Goal: Information Seeking & Learning: Find contact information

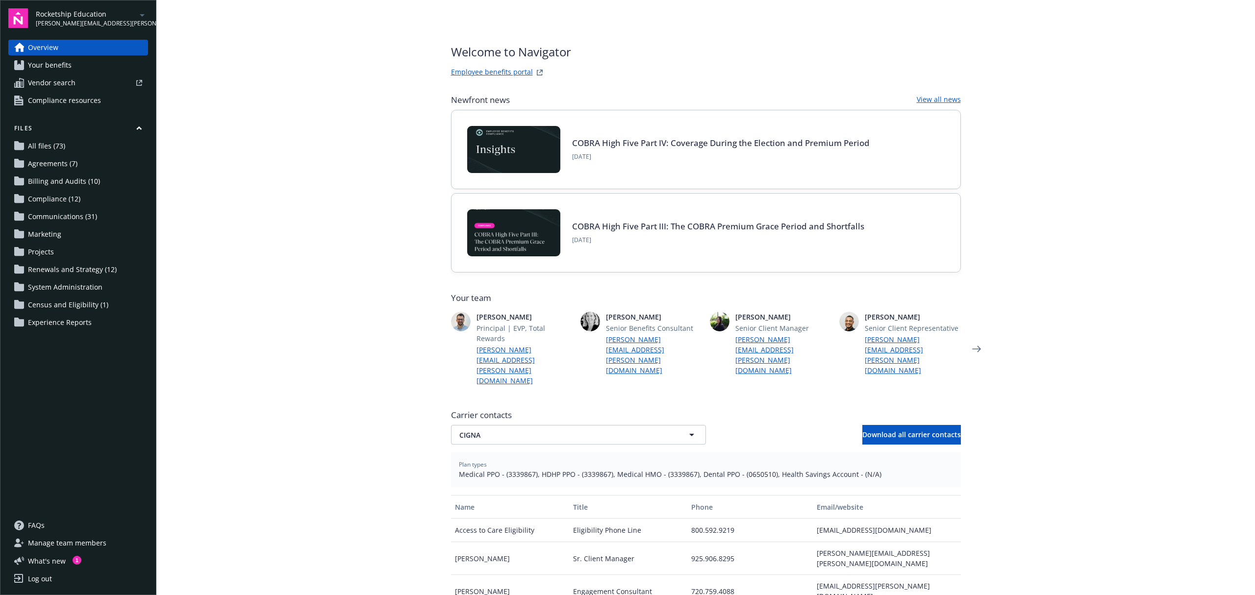
click at [1117, 116] on main "Welcome to Navigator Employee benefits portal Newfront news View all news COBRA…" at bounding box center [705, 297] width 1099 height 595
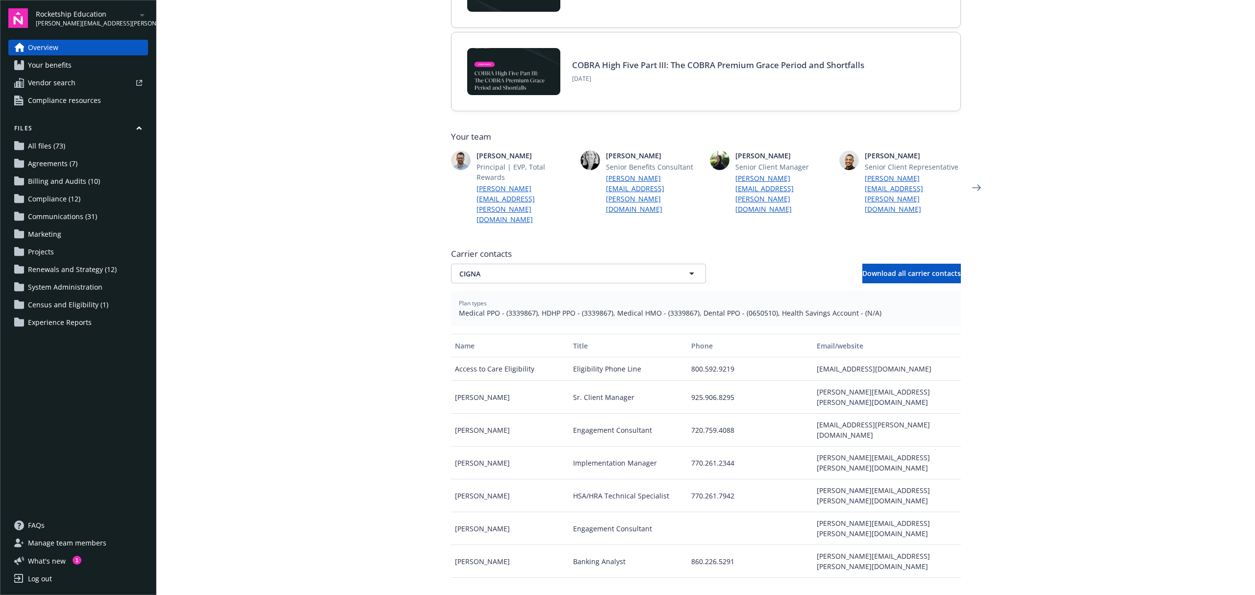
scroll to position [161, 0]
click at [546, 269] on span "CIGNA" at bounding box center [561, 274] width 204 height 10
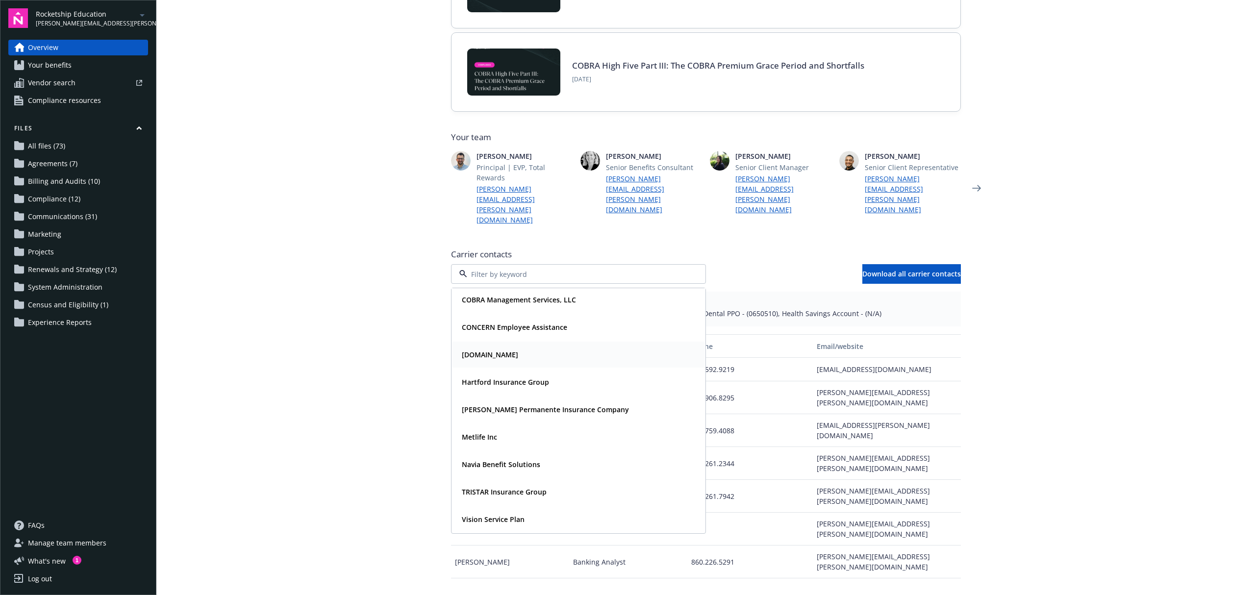
scroll to position [0, 0]
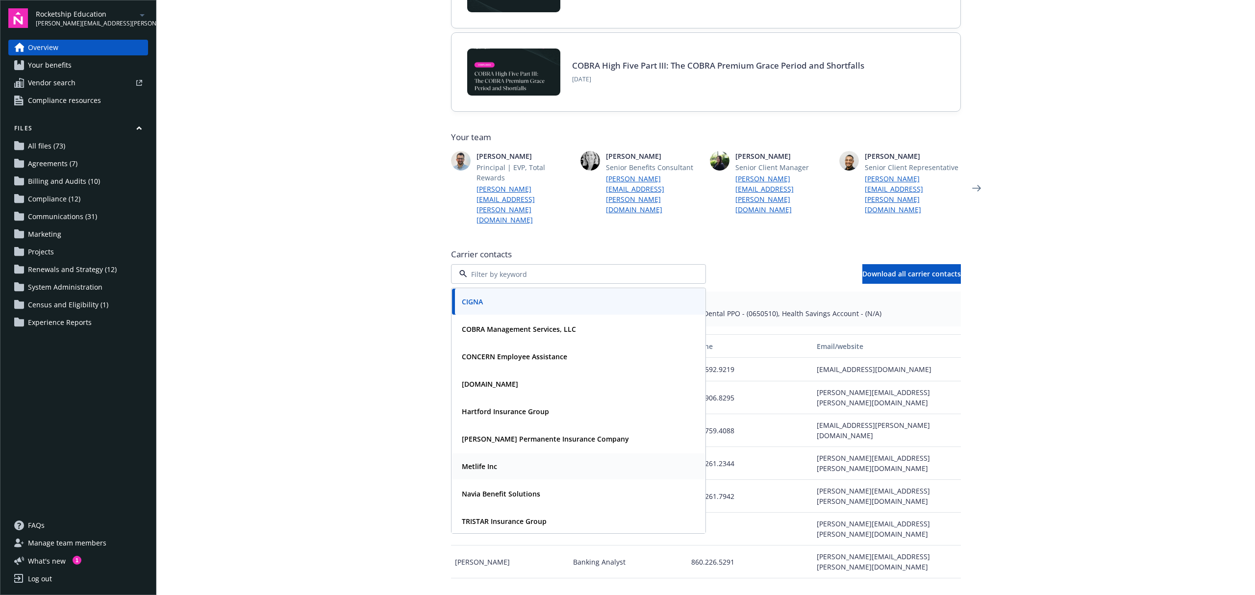
click at [503, 459] on div "Metlife Inc" at bounding box center [578, 466] width 241 height 14
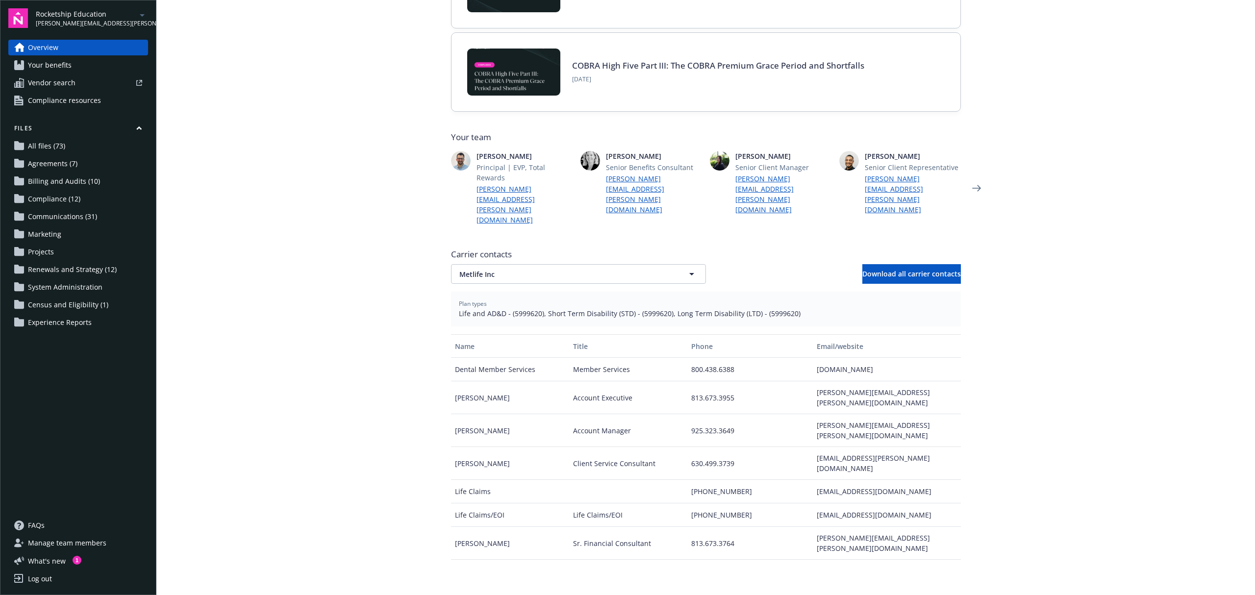
click at [509, 308] on span "Life and AD&D - (5999620), Short Term Disability (STD) - (5999620), Long Term D…" at bounding box center [706, 313] width 494 height 10
copy span "5999620"
click at [840, 382] on div "jacob.aguis@metlife.com" at bounding box center [887, 398] width 148 height 33
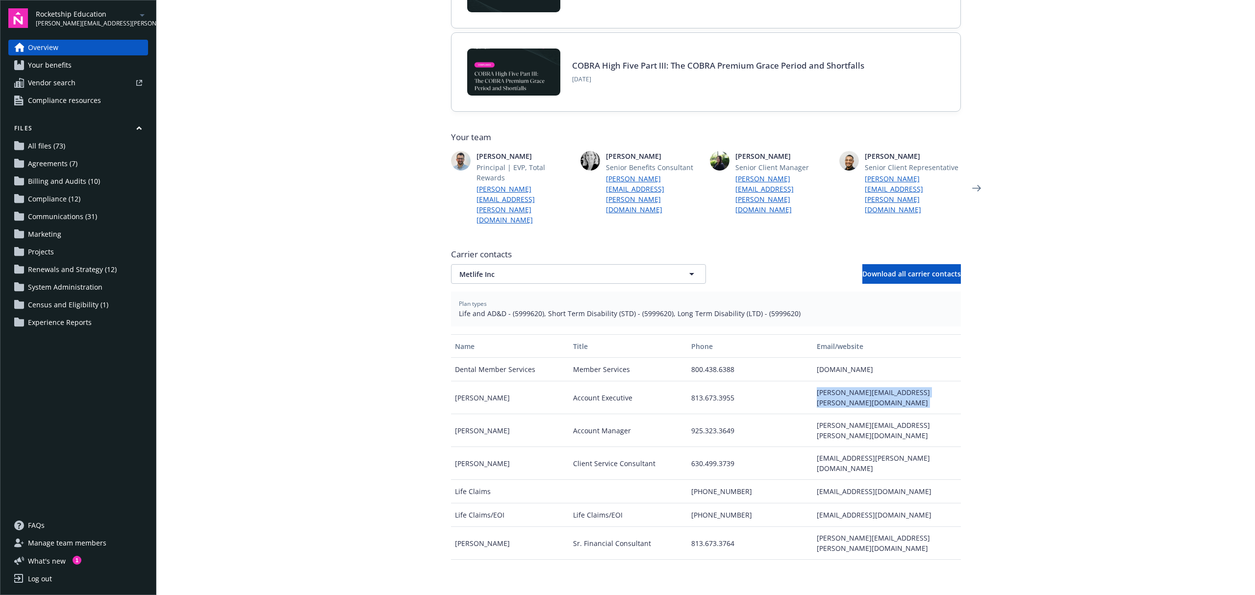
click at [840, 382] on div "jacob.aguis@metlife.com" at bounding box center [887, 398] width 148 height 33
copy div "jacob.aguis@metlife.com"
click at [864, 414] on div "joyce.cruz@metlifeservice.com" at bounding box center [887, 430] width 148 height 33
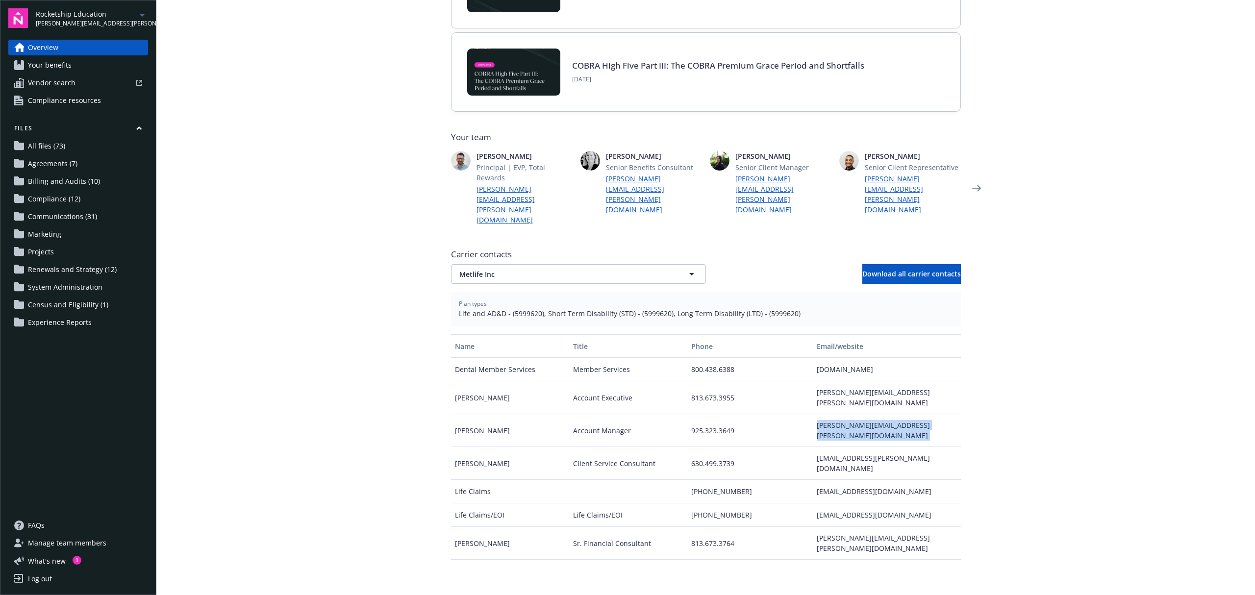
copy div "joyce.cruz@metlifeservice.com"
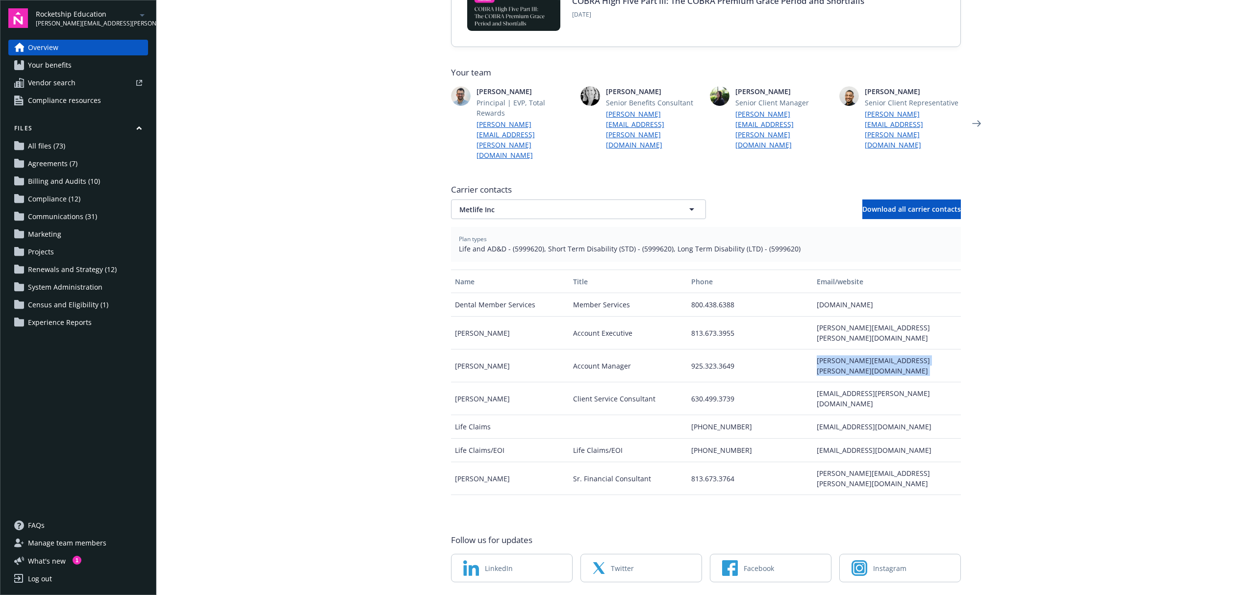
scroll to position [226, 0]
click at [595, 204] on span "Metlife Inc" at bounding box center [561, 209] width 204 height 10
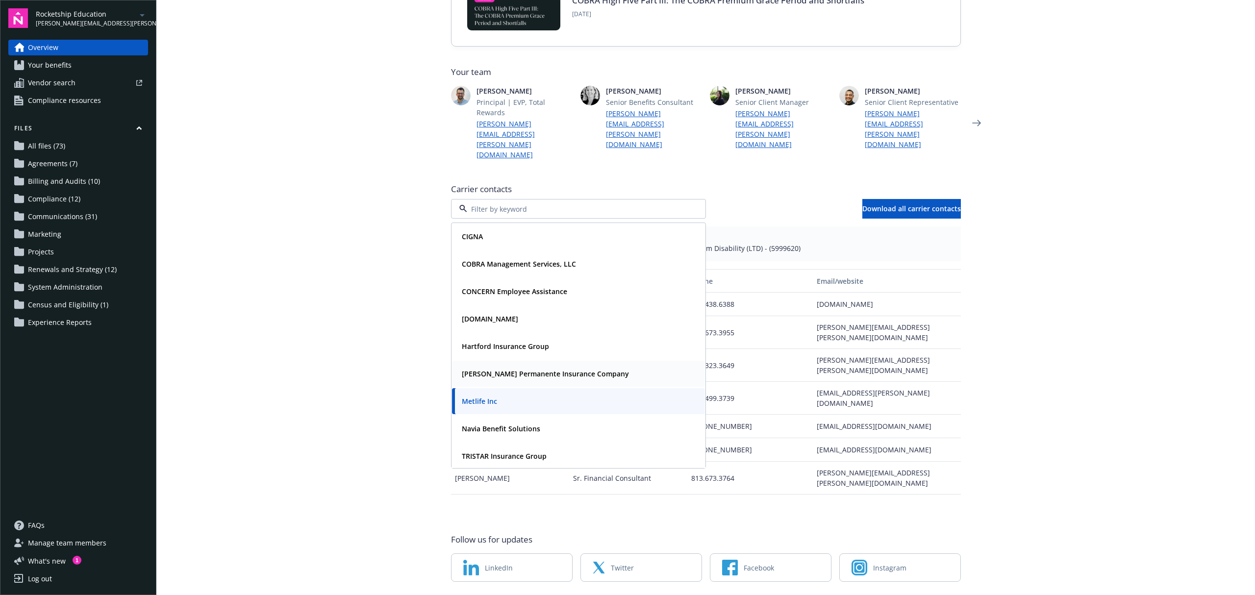
click at [560, 369] on strong "Kaiser Permanente Insurance Company" at bounding box center [545, 373] width 167 height 9
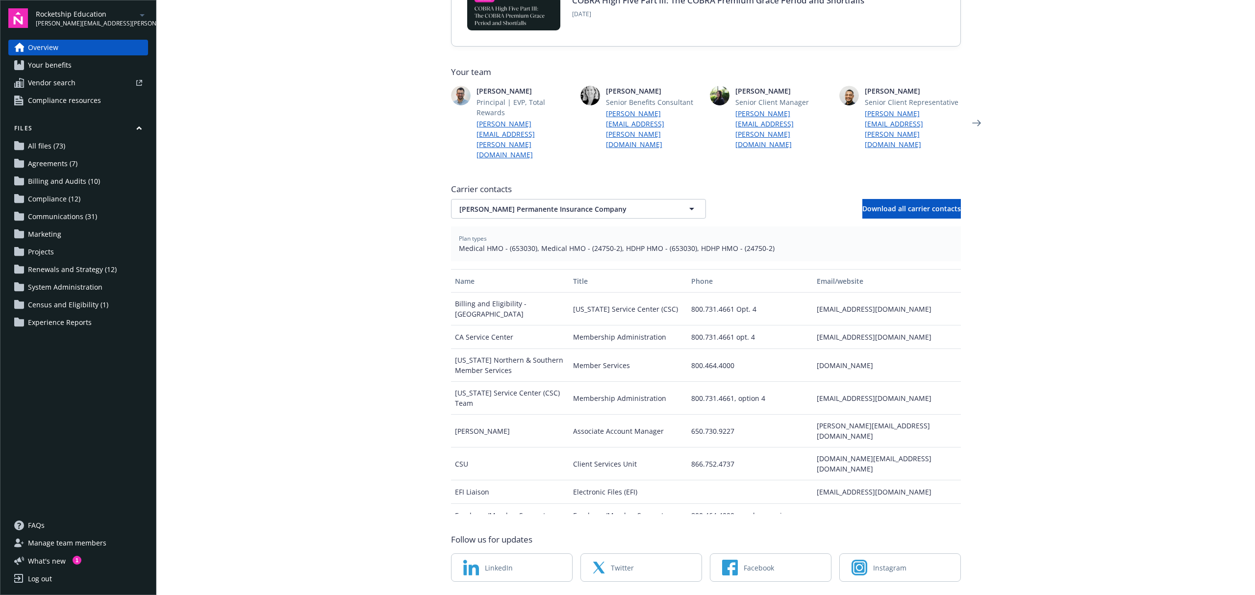
click at [516, 243] on span "Medical HMO - (653030), Medical HMO - (24750-2), HDHP HMO - (653030), HDHP HMO …" at bounding box center [706, 248] width 494 height 10
copy span "653030"
click at [594, 243] on span "Medical HMO - (653030), Medical HMO - (24750-2), HDHP HMO - (653030), HDHP HMO …" at bounding box center [706, 248] width 494 height 10
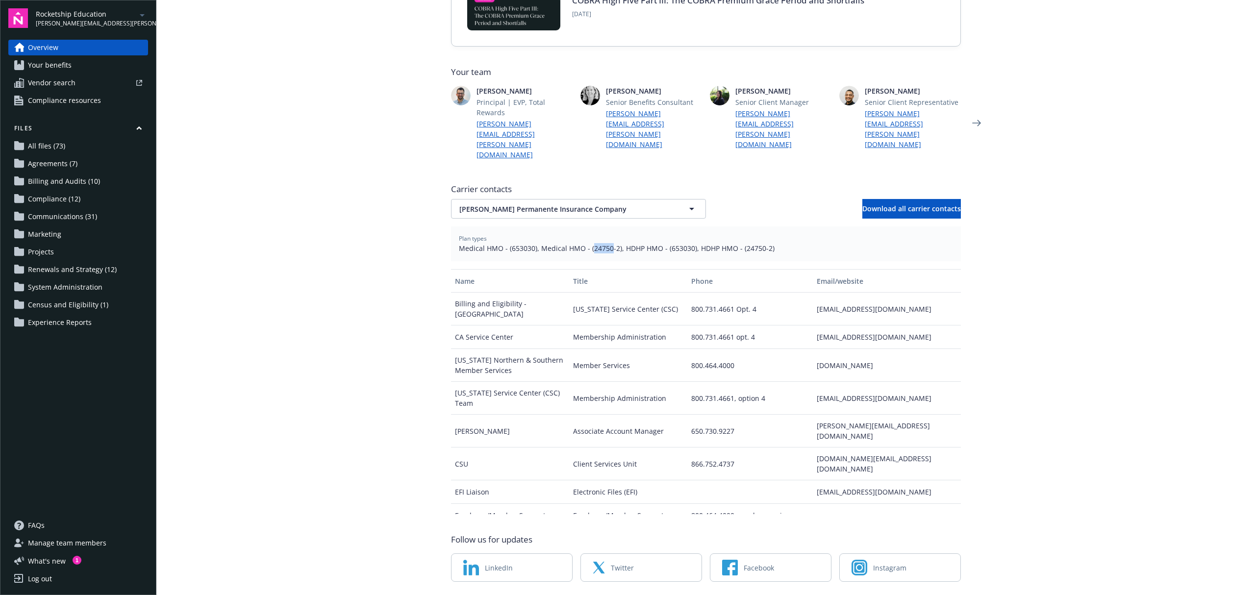
click at [591, 243] on span "Medical HMO - (653030), Medical HMO - (24750-2), HDHP HMO - (653030), HDHP HMO …" at bounding box center [706, 248] width 494 height 10
drag, startPoint x: 609, startPoint y: 218, endPoint x: 585, endPoint y: 221, distance: 24.2
click at [585, 243] on span "Medical HMO - (653030), Medical HMO - (24750-2), HDHP HMO - (653030), HDHP HMO …" at bounding box center [706, 248] width 494 height 10
copy span "24750-2"
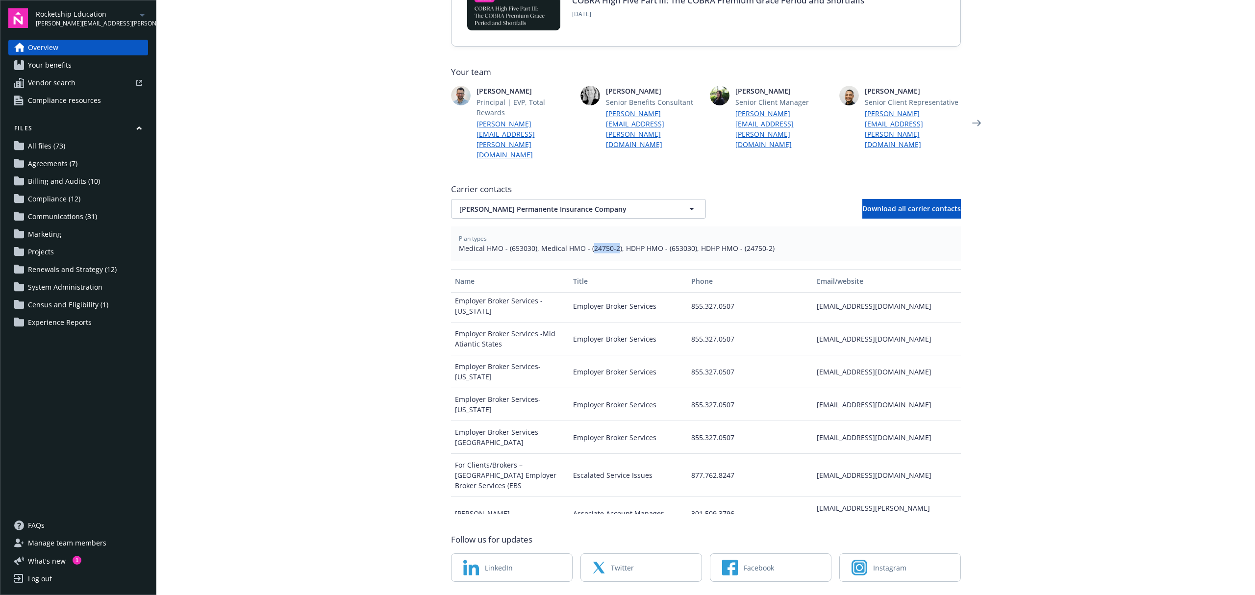
scroll to position [250, 0]
click at [842, 320] on div "wa.kp.ebs@kp.org" at bounding box center [887, 336] width 148 height 33
click at [843, 320] on div "wa.kp.ebs@kp.org" at bounding box center [887, 336] width 148 height 33
click at [845, 353] on div "ga.kp.ebs@kp.org" at bounding box center [887, 369] width 148 height 33
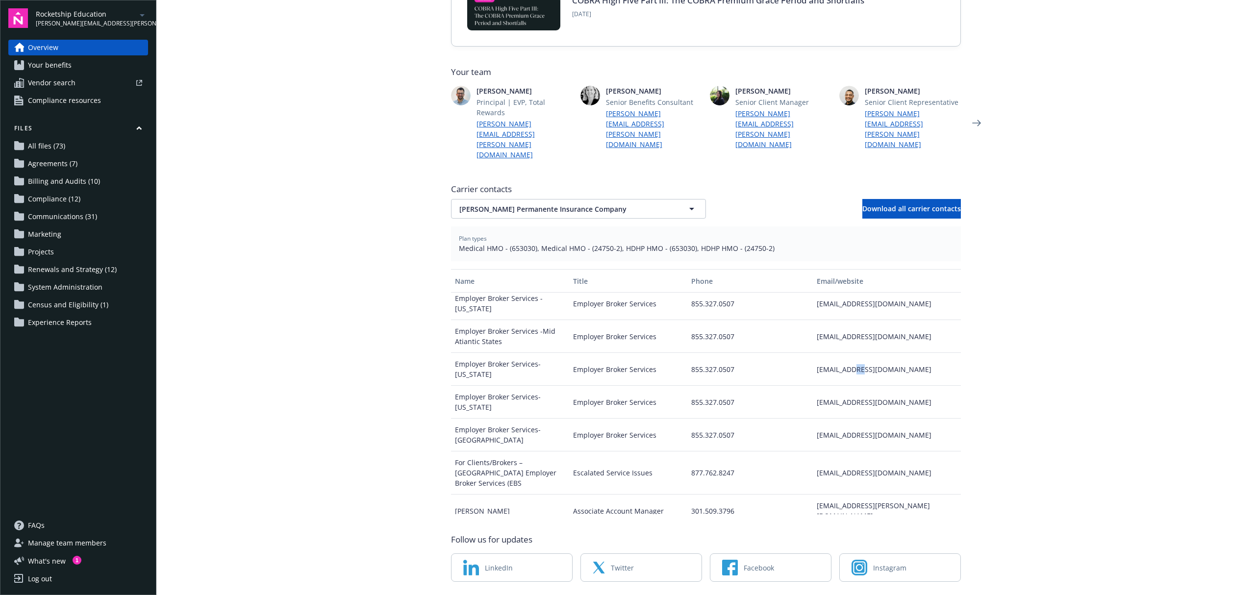
click at [845, 353] on div "ga.kp.ebs@kp.org" at bounding box center [887, 369] width 148 height 33
click at [848, 353] on div "ga.kp.ebs@kp.org" at bounding box center [887, 369] width 148 height 33
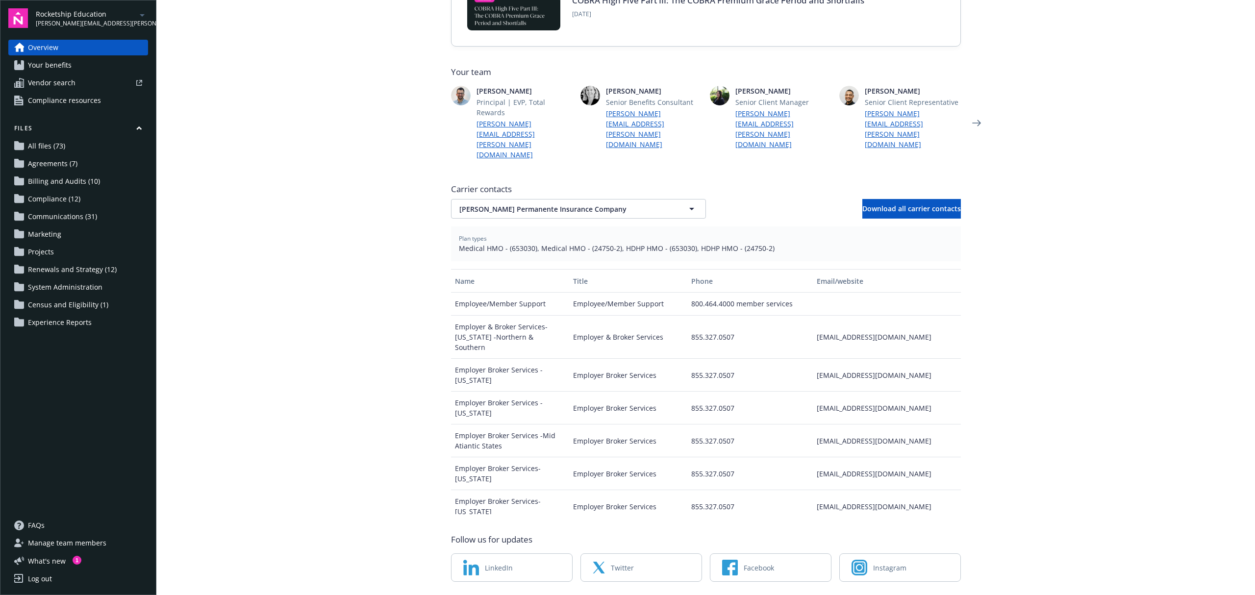
scroll to position [186, 0]
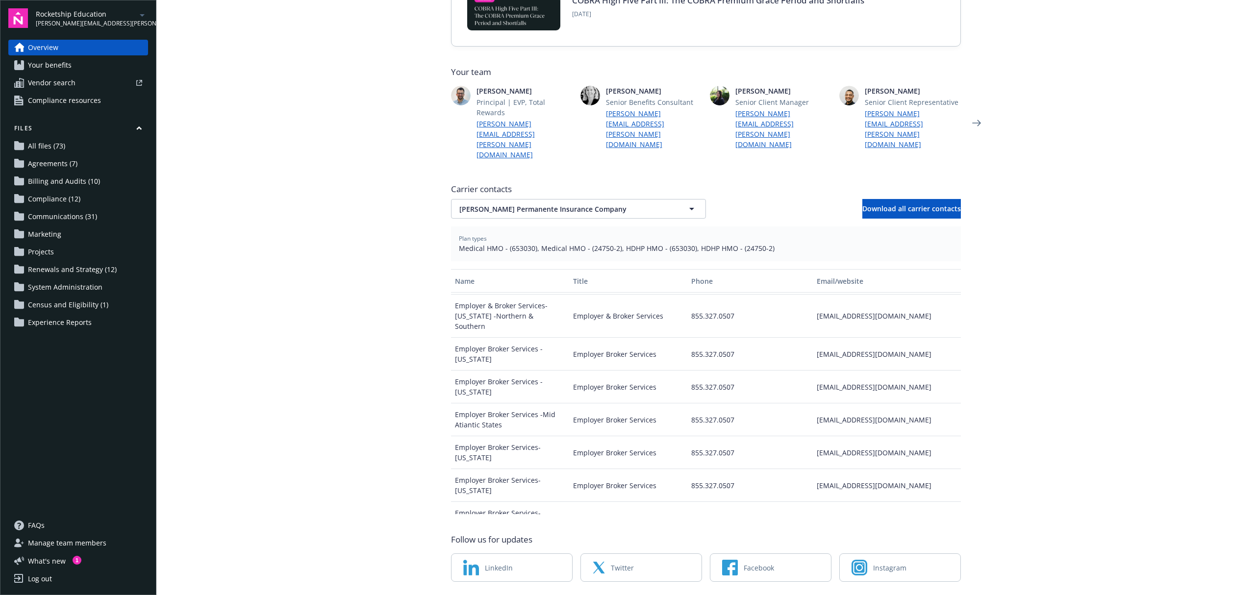
click at [838, 371] on div "wa.kp.ebs@kp.org" at bounding box center [887, 387] width 148 height 33
click at [652, 199] on button "Kaiser Permanente Insurance Company" at bounding box center [578, 209] width 255 height 20
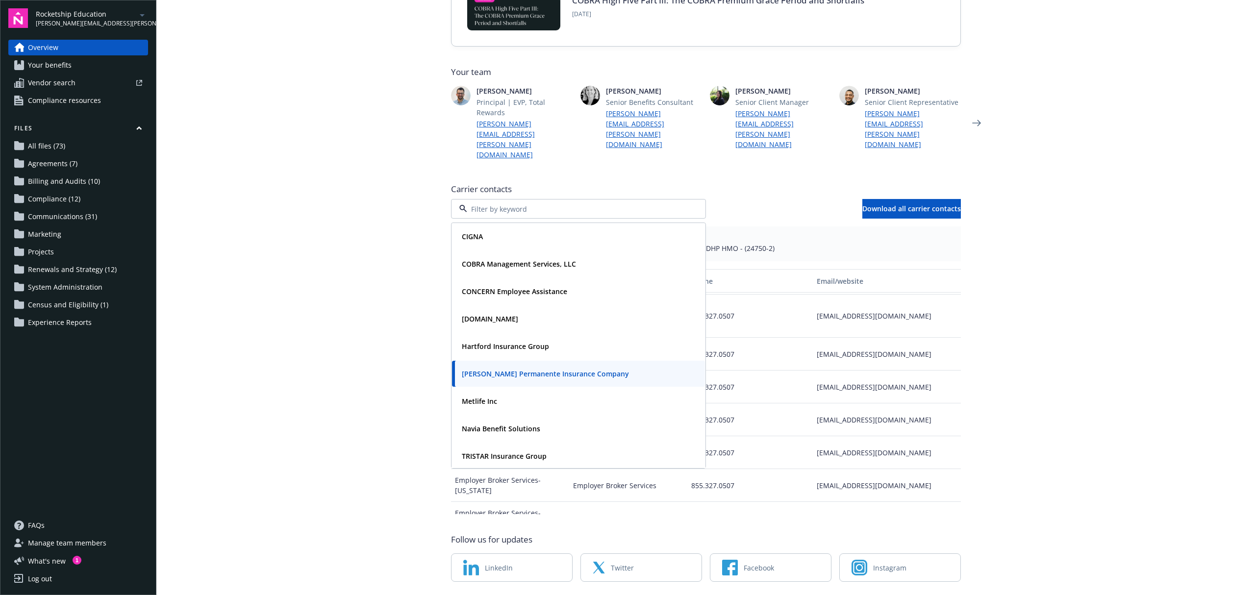
click at [652, 199] on div at bounding box center [578, 209] width 255 height 20
drag, startPoint x: 1017, startPoint y: 328, endPoint x: 1013, endPoint y: 332, distance: 5.2
click at [1017, 328] on main "Welcome to Navigator Employee benefits portal Newfront news View all news COBRA…" at bounding box center [705, 297] width 1099 height 595
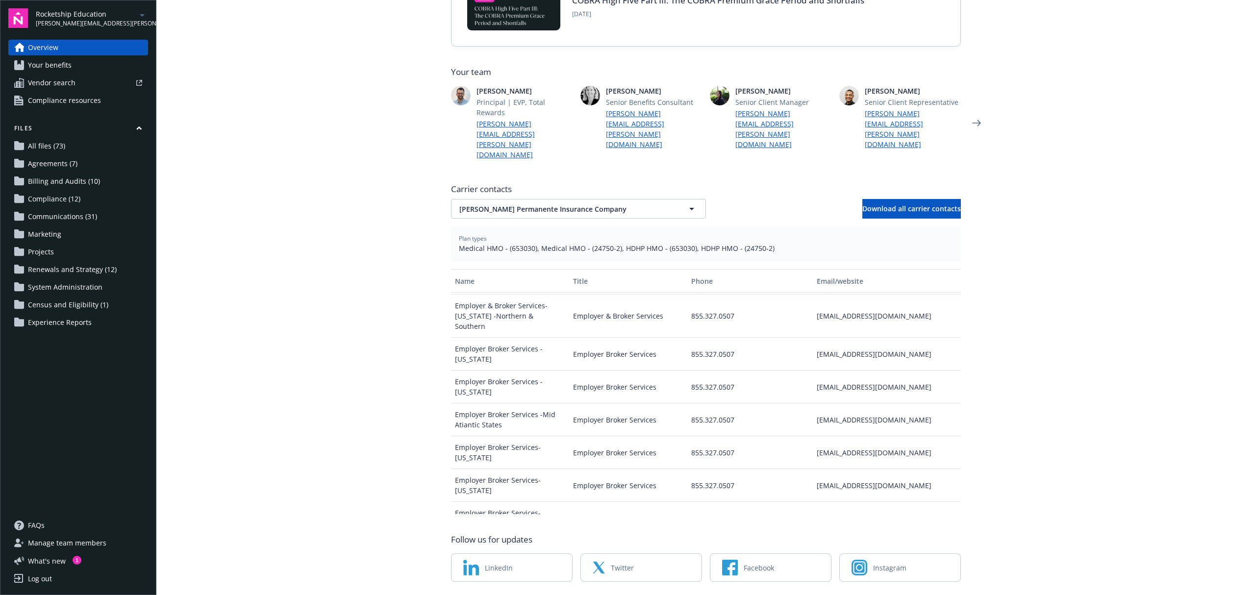
click at [858, 404] on div "wa.kp.ebs@kp.org" at bounding box center [887, 420] width 148 height 33
copy div "wa.kp.ebs@kp.org"
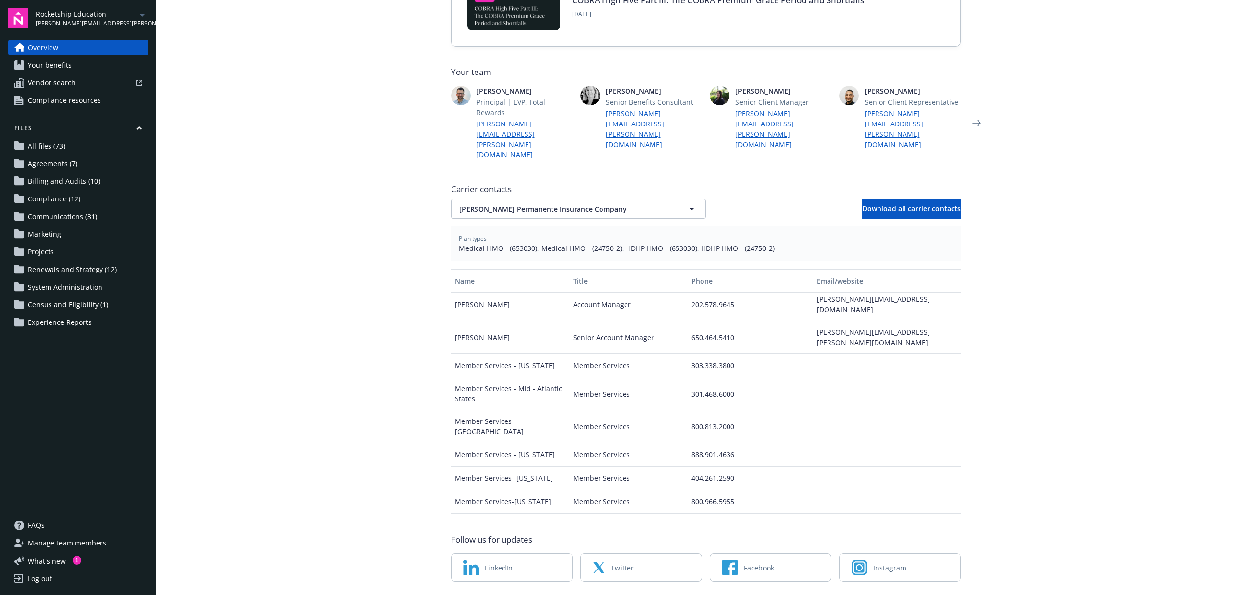
scroll to position [393, 0]
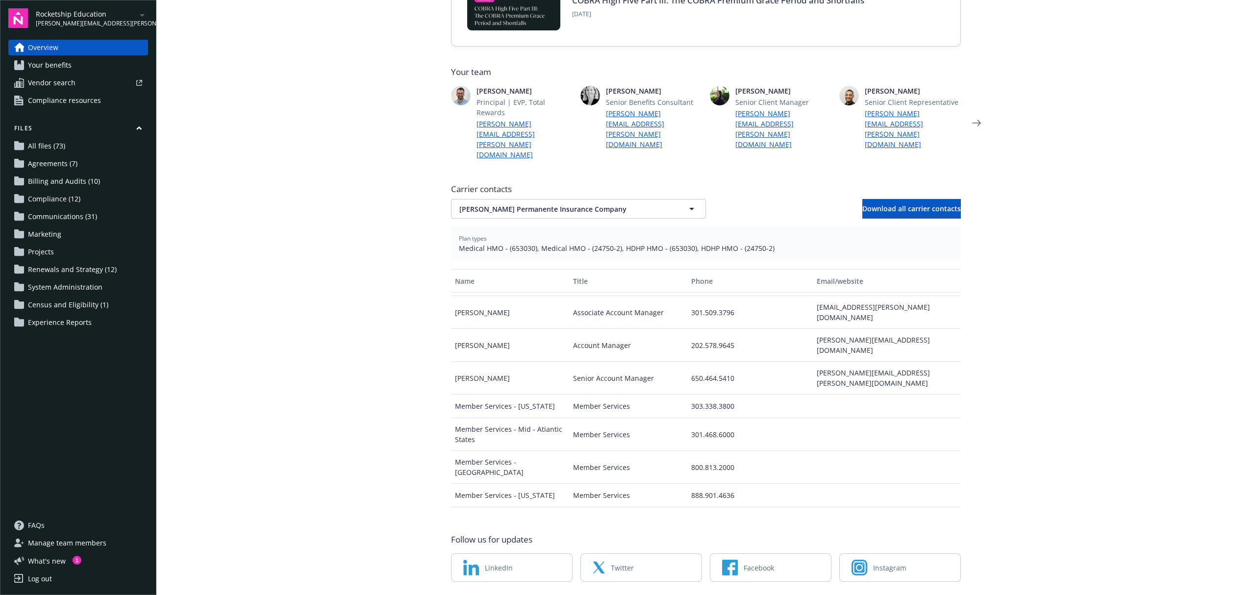
click at [1148, 167] on main "Welcome to Navigator Employee benefits portal Newfront news View all news COBRA…" at bounding box center [705, 297] width 1099 height 595
click at [594, 183] on div "Carrier contacts Kaiser Permanente Insurance Company Download all carrier conta…" at bounding box center [706, 200] width 510 height 35
click at [591, 199] on button "Kaiser Permanente Insurance Company" at bounding box center [578, 209] width 255 height 20
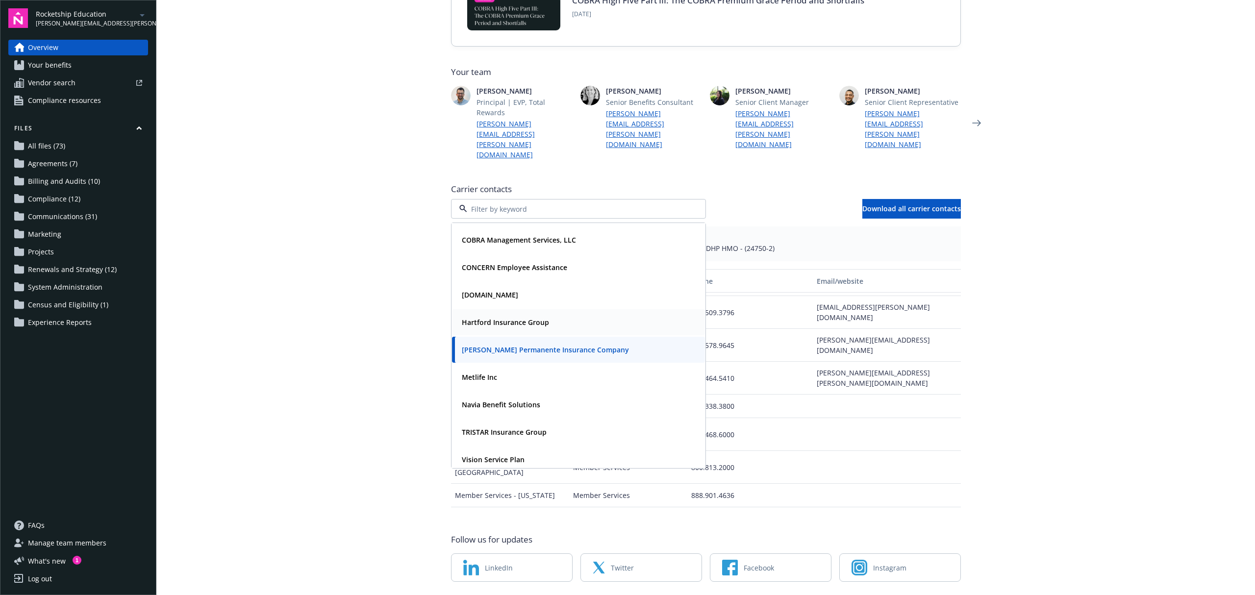
scroll to position [29, 0]
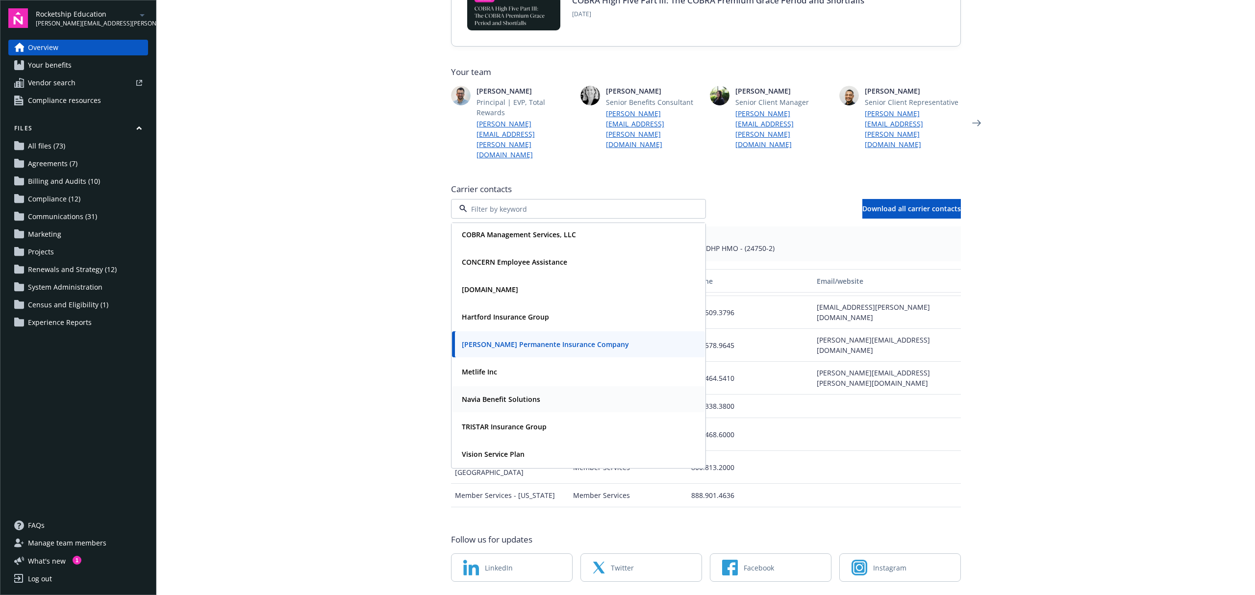
click at [505, 395] on strong "Navia Benefit Solutions" at bounding box center [501, 399] width 78 height 9
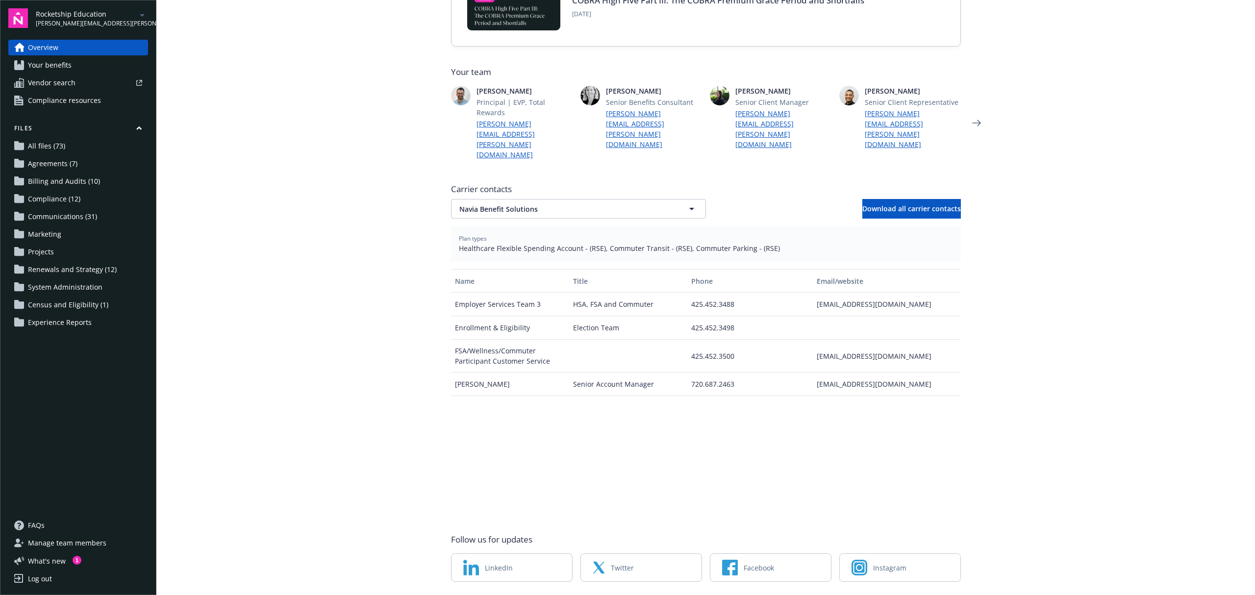
scroll to position [0, 0]
click at [1087, 369] on main "Welcome to Navigator Employee benefits portal Newfront news View all news COBRA…" at bounding box center [705, 297] width 1099 height 595
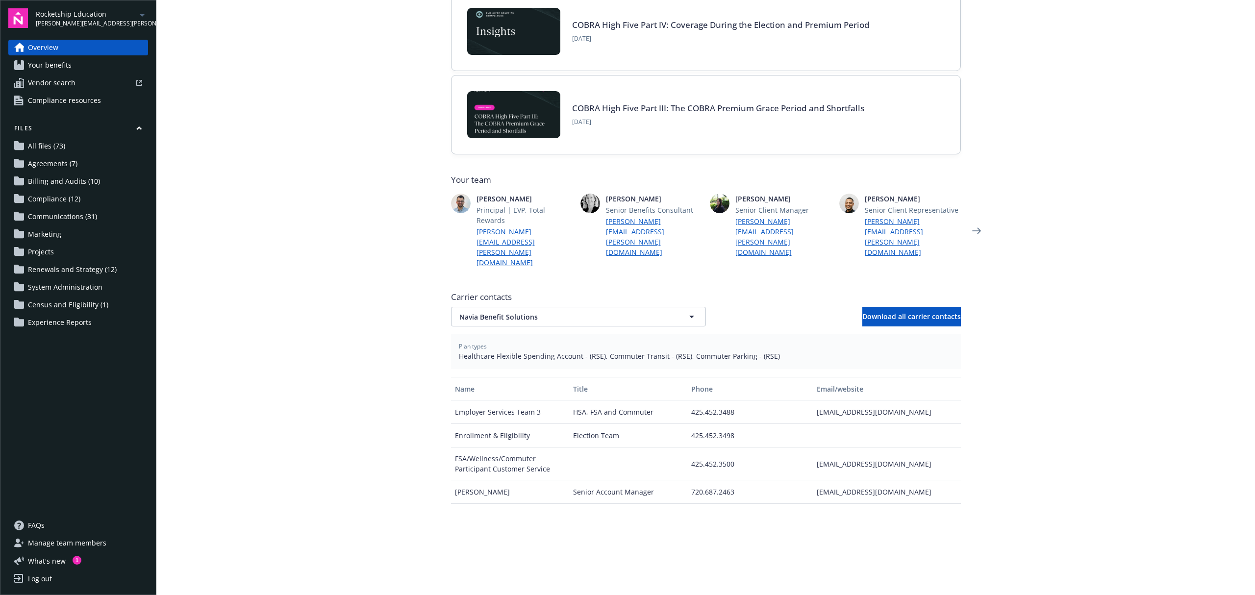
scroll to position [95, 0]
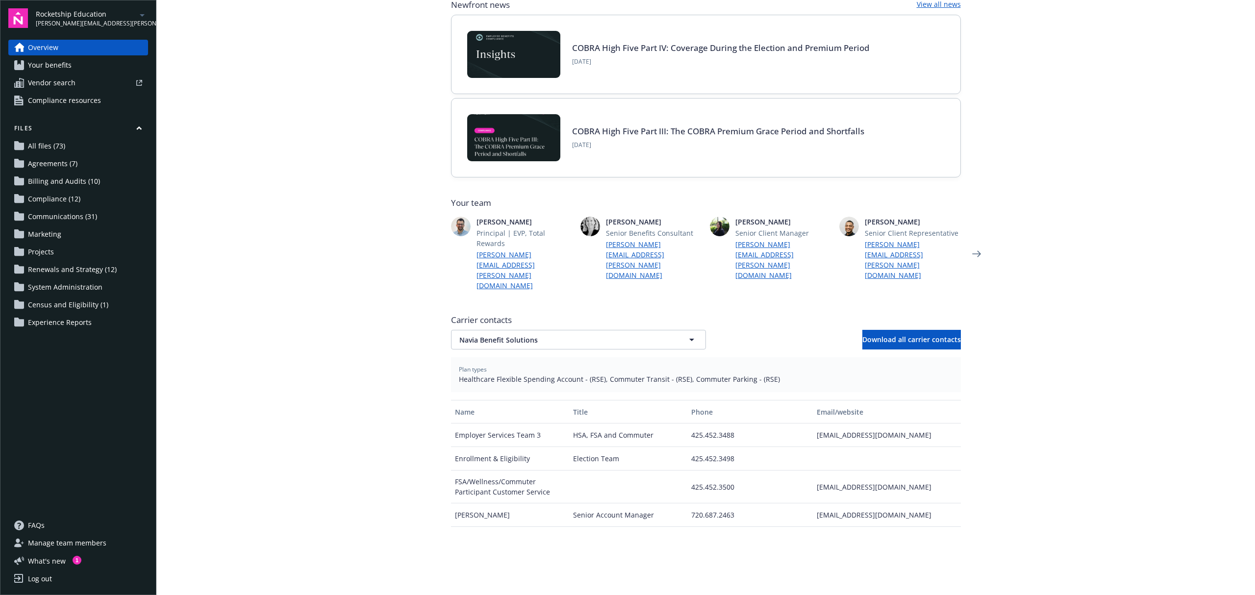
click at [867, 424] on div "esteam3@naviabenefits.com" at bounding box center [887, 436] width 148 height 24
copy div "esteam3@naviabenefits.com"
click at [853, 504] on div "mkliegl@naviabenefits.com" at bounding box center [887, 516] width 148 height 24
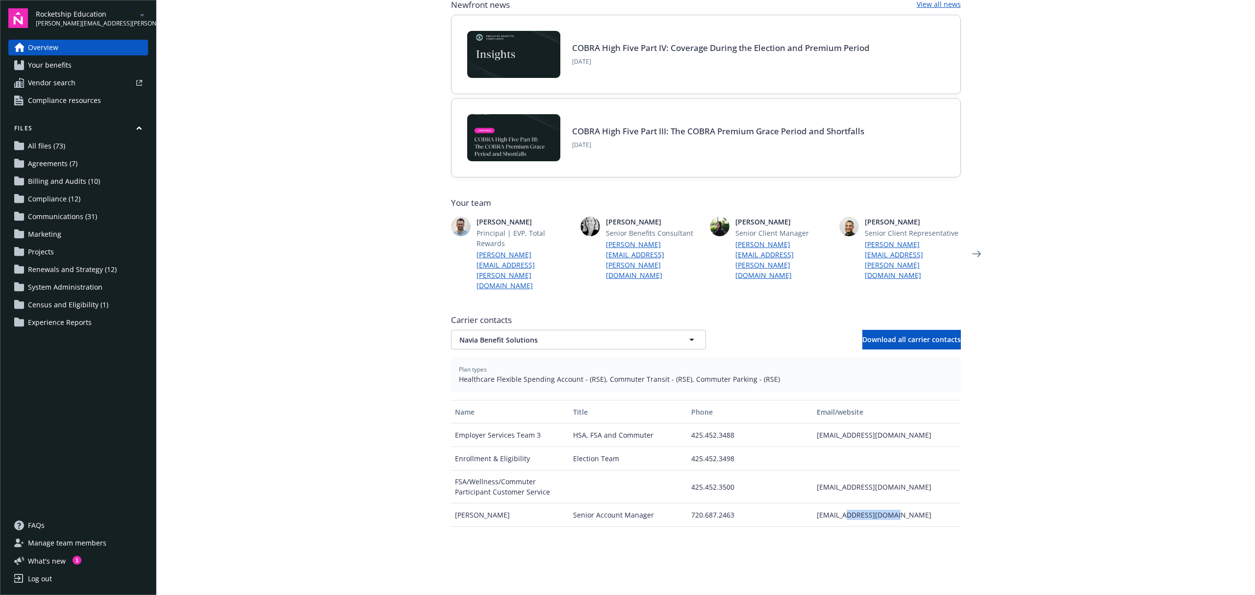
click at [853, 504] on div "mkliegl@naviabenefits.com" at bounding box center [887, 516] width 148 height 24
copy div "mkliegl@naviabenefits.com"
click at [629, 335] on span "Navia Benefit Solutions" at bounding box center [561, 340] width 204 height 10
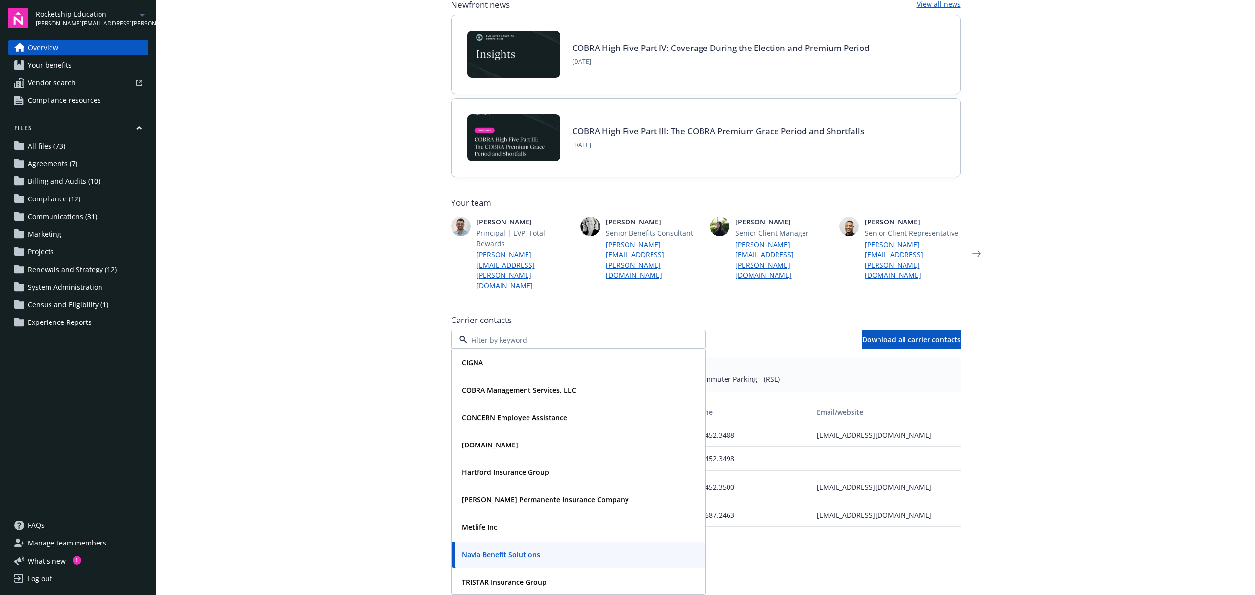
scroll to position [29, 0]
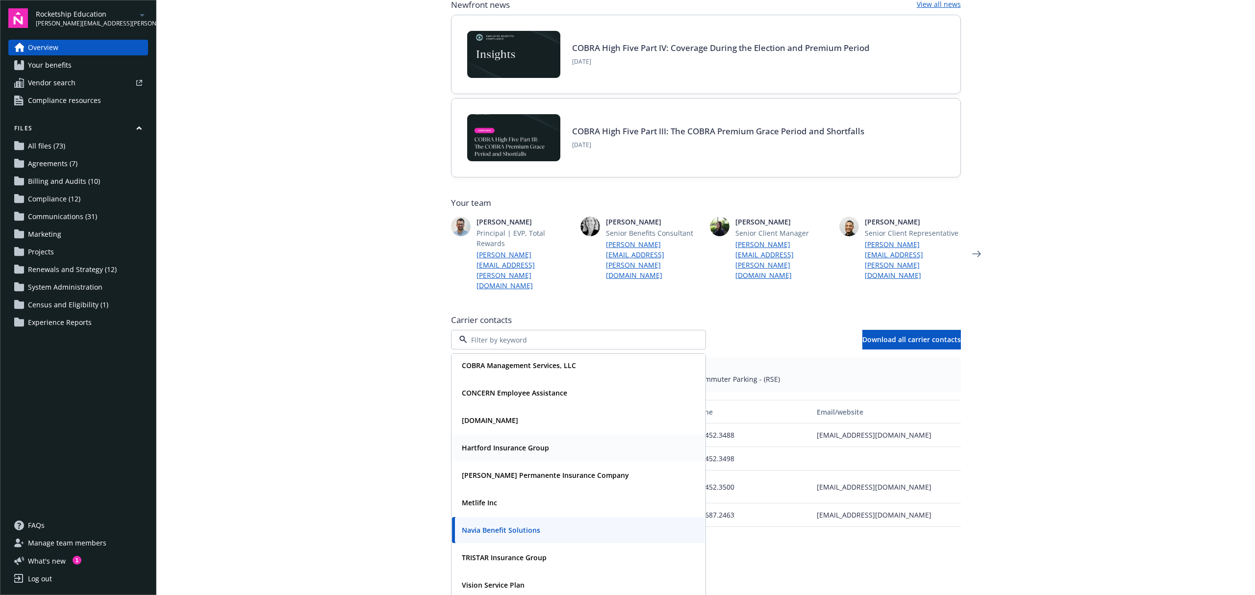
click at [520, 443] on strong "Hartford Insurance Group" at bounding box center [505, 447] width 87 height 9
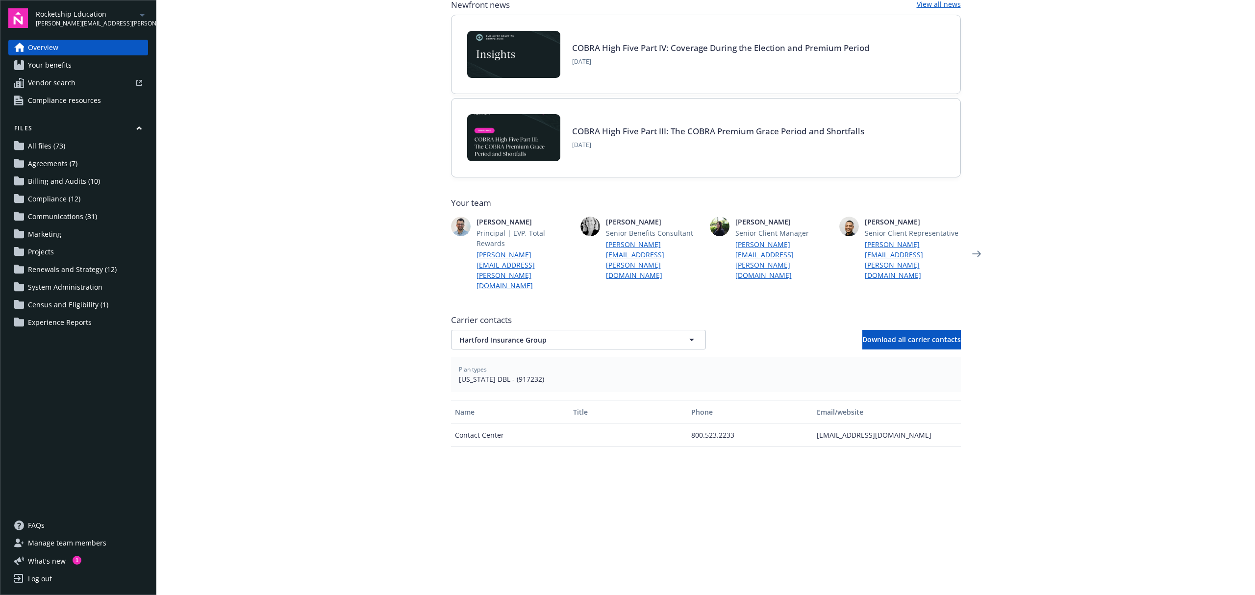
click at [1058, 187] on main "Welcome to Navigator Employee benefits portal Newfront news View all news COBRA…" at bounding box center [705, 297] width 1099 height 595
click at [522, 374] on span "New York DBL - (917232)" at bounding box center [706, 379] width 494 height 10
copy span "917232"
click at [881, 424] on div "gbdcustomerservice@thehartford.com" at bounding box center [887, 436] width 148 height 24
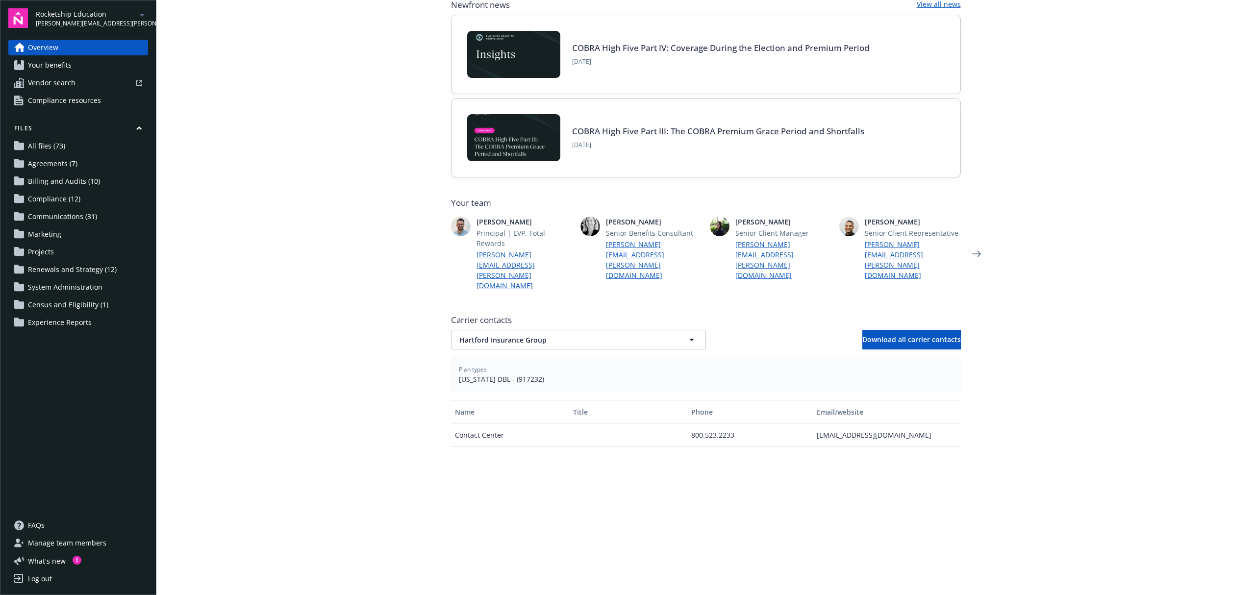
click at [881, 424] on div "gbdcustomerservice@thehartford.com" at bounding box center [887, 436] width 148 height 24
copy div "gbdcustomerservice@thehartford.com"
click at [520, 330] on button "Hartford Insurance Group" at bounding box center [578, 340] width 255 height 20
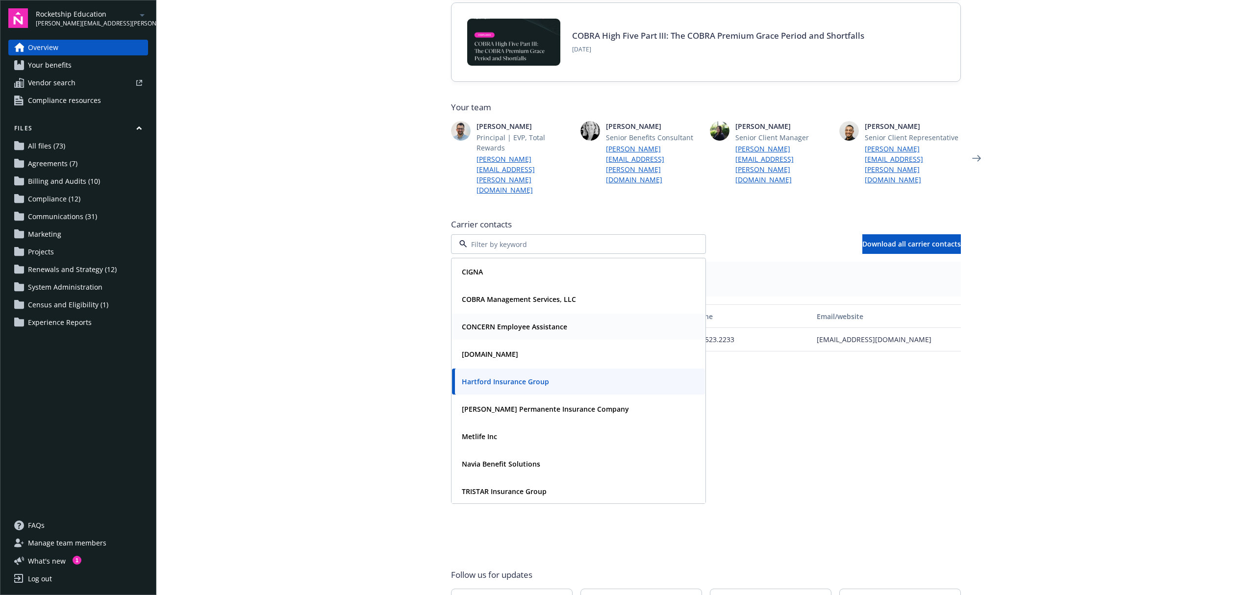
scroll to position [161, 0]
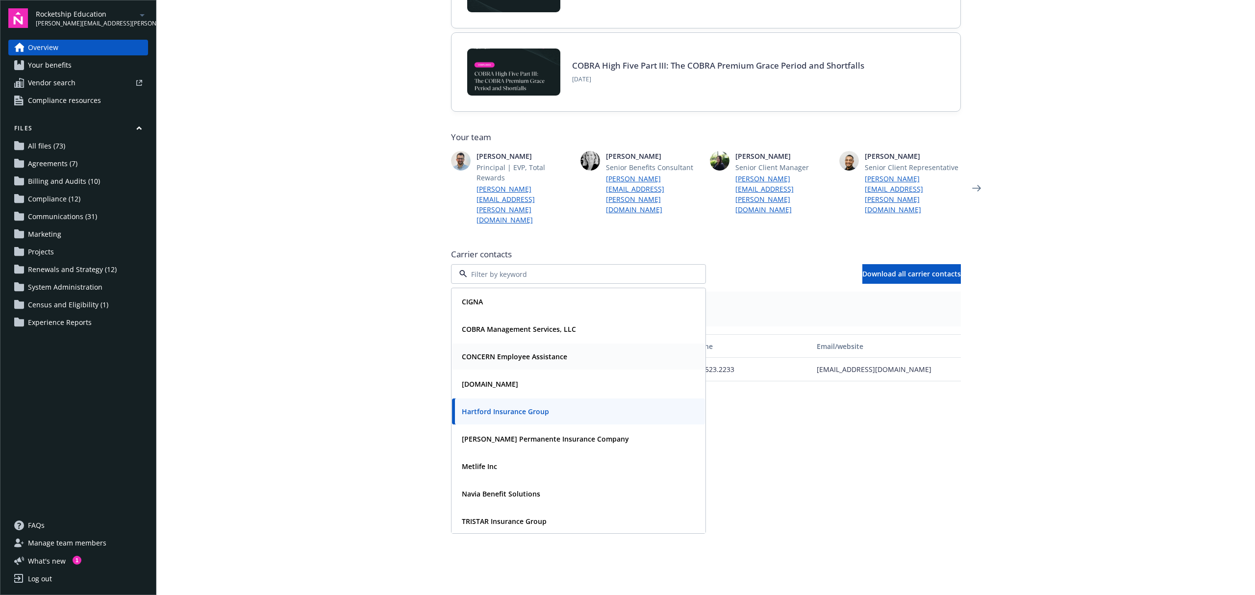
click at [524, 352] on strong "CONCERN Employee Assistance" at bounding box center [514, 356] width 105 height 9
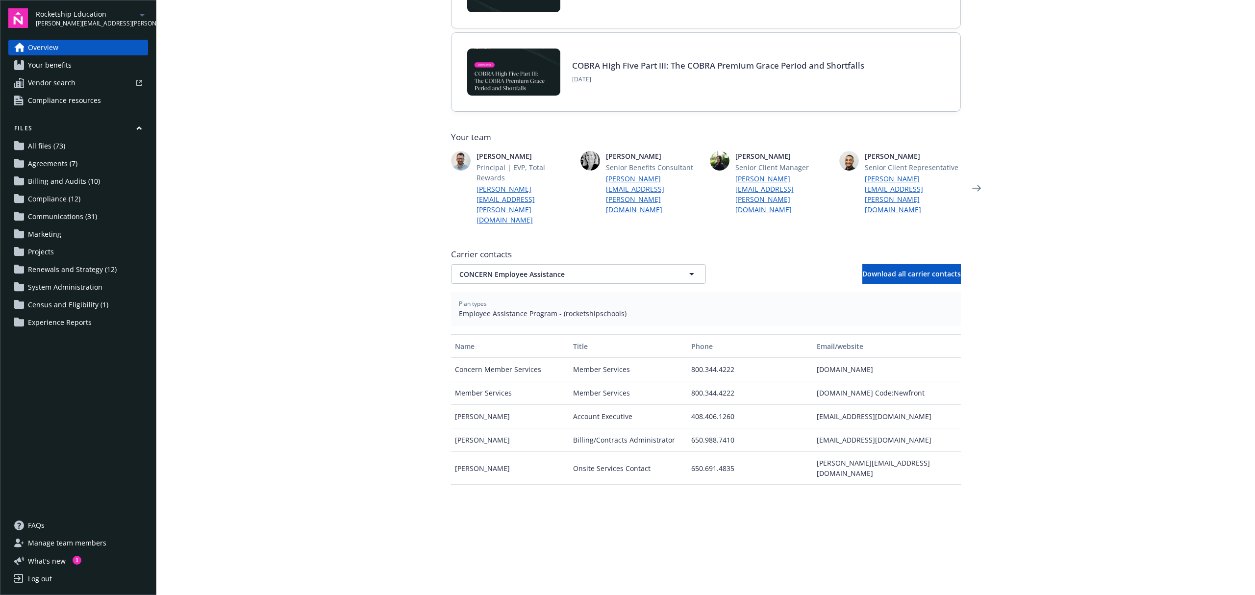
click at [1072, 185] on main "Welcome to Navigator Employee benefits portal Newfront news View all news COBRA…" at bounding box center [705, 297] width 1099 height 595
click at [1147, 203] on main "Welcome to Navigator Employee benefits portal Newfront news View all news COBRA…" at bounding box center [705, 297] width 1099 height 595
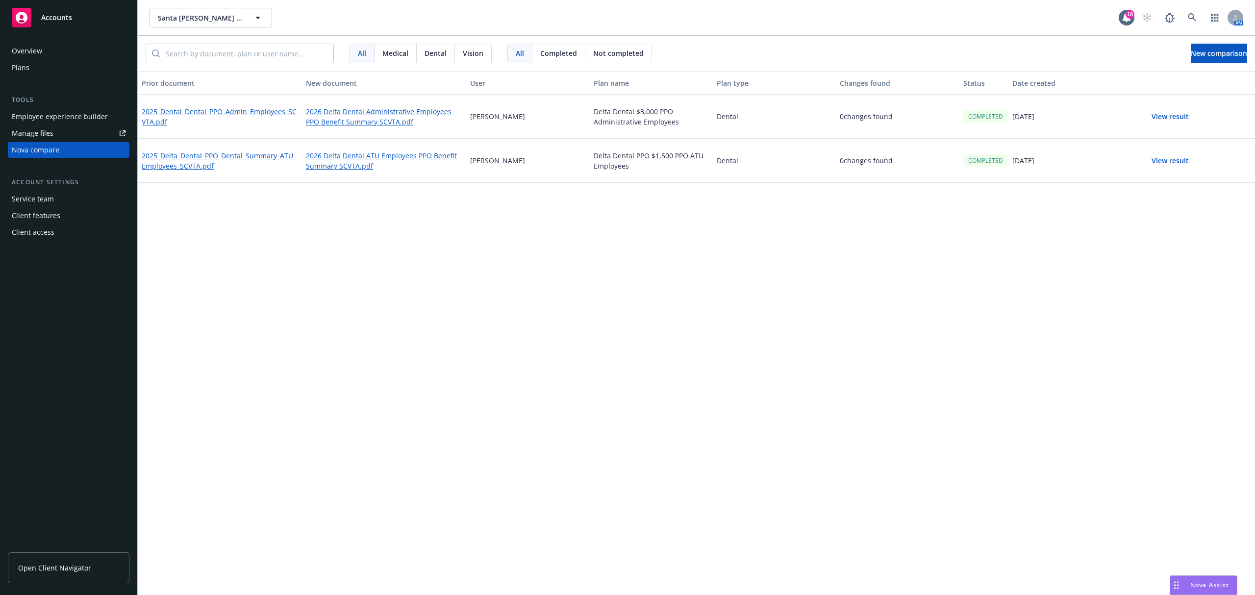
click at [1155, 112] on button "View result" at bounding box center [1170, 117] width 69 height 20
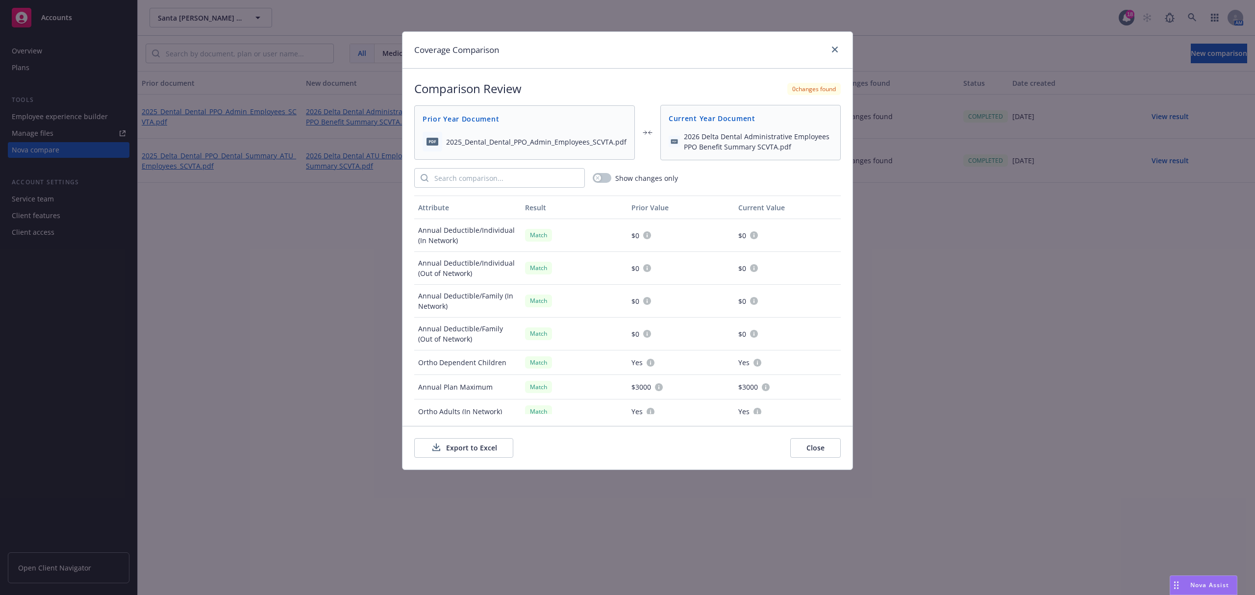
click at [487, 456] on button "Export to Excel" at bounding box center [463, 448] width 99 height 20
click at [838, 46] on link "close" at bounding box center [835, 50] width 12 height 12
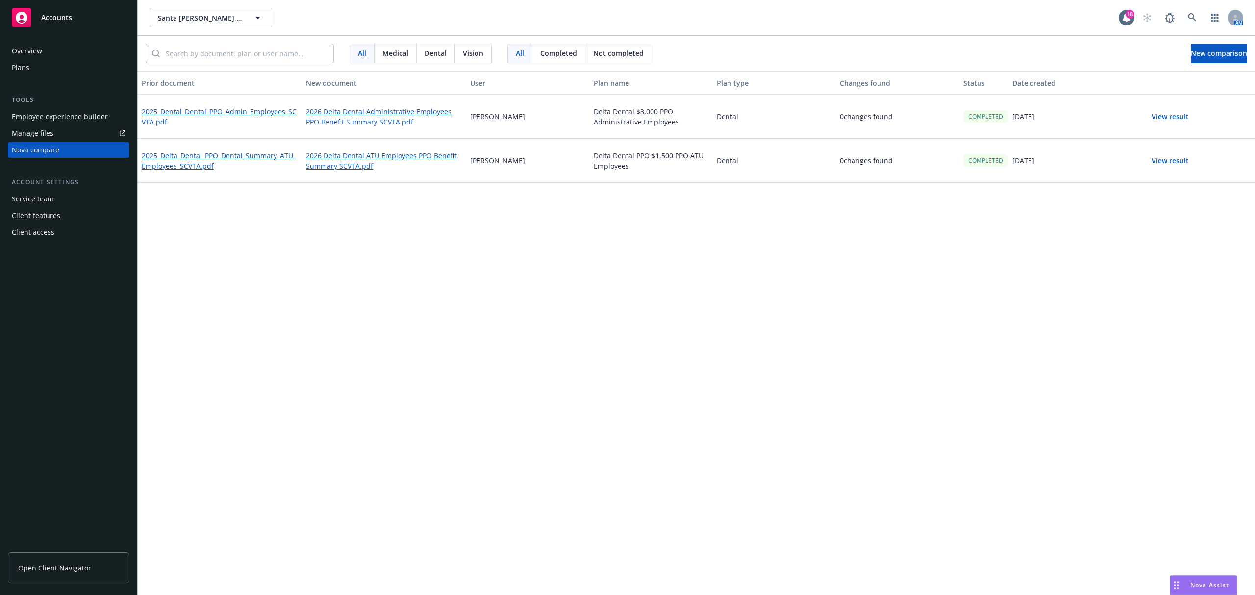
click at [1175, 157] on button "View result" at bounding box center [1170, 161] width 69 height 20
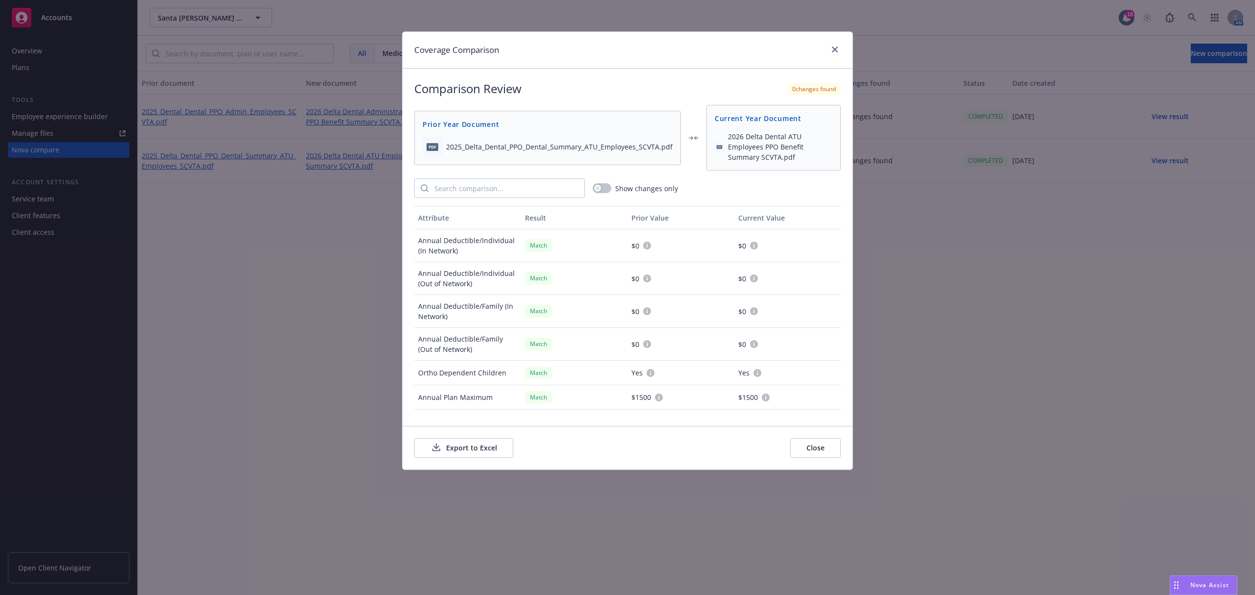
click at [479, 446] on button "Export to Excel" at bounding box center [463, 448] width 99 height 20
click at [828, 46] on div at bounding box center [833, 50] width 16 height 13
click at [835, 52] on icon "close" at bounding box center [835, 50] width 6 height 6
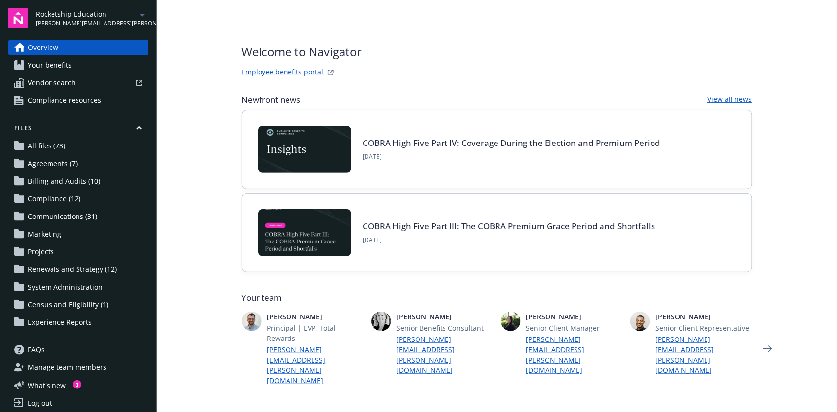
click at [104, 19] on span "jonathan.johnson@newfront.com" at bounding box center [86, 23] width 101 height 9
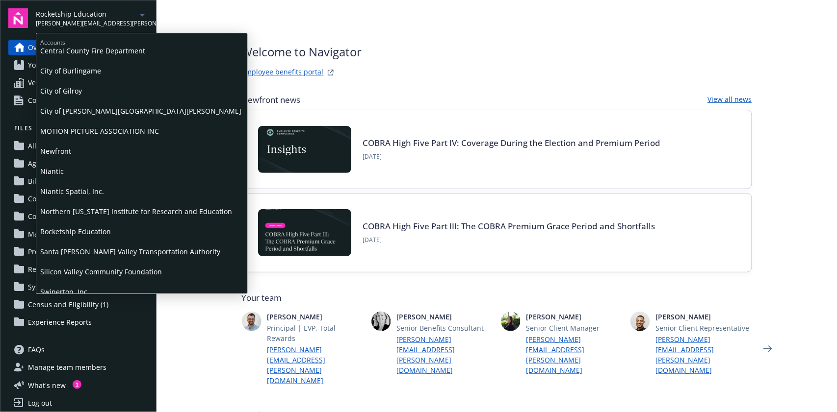
scroll to position [56, 0]
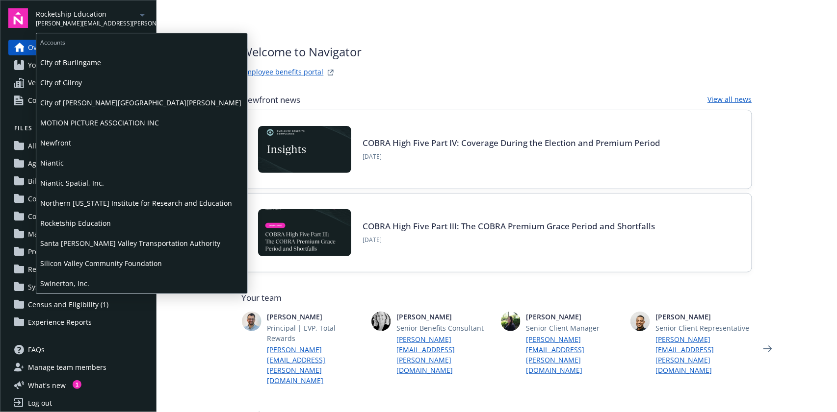
click at [105, 249] on span "Santa [PERSON_NAME] Valley Transportation Authority" at bounding box center [141, 243] width 203 height 20
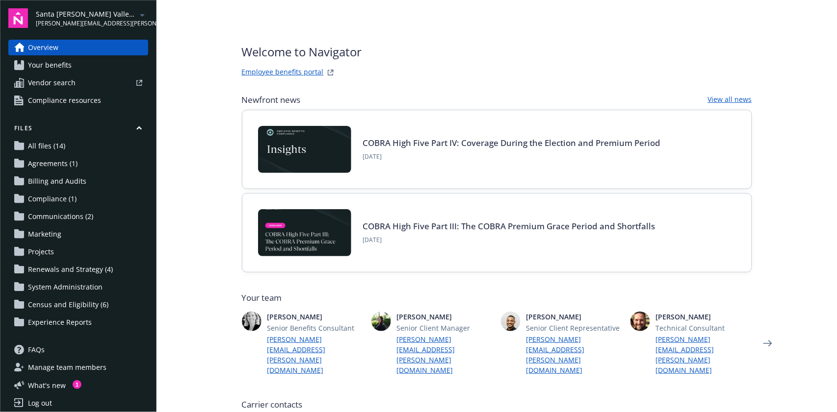
click at [64, 67] on span "Your benefits" at bounding box center [50, 65] width 44 height 16
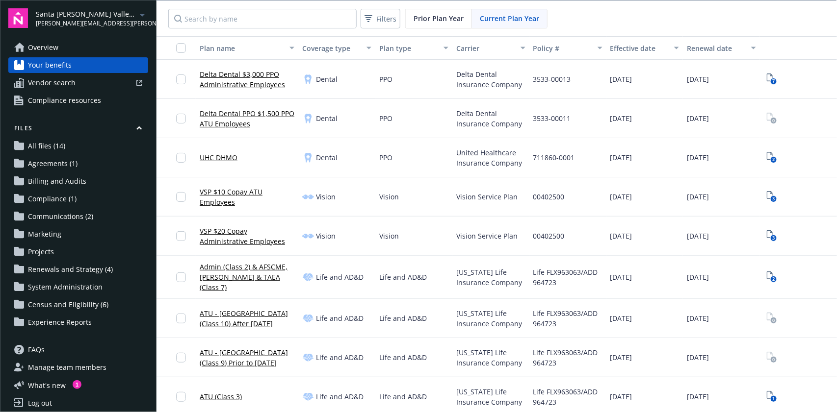
click at [66, 15] on span "Santa [PERSON_NAME] Valley Transportation Authority" at bounding box center [86, 14] width 101 height 10
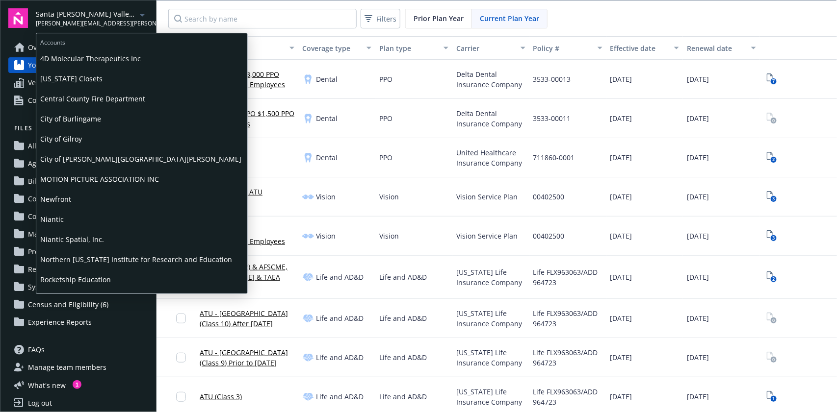
scroll to position [56, 0]
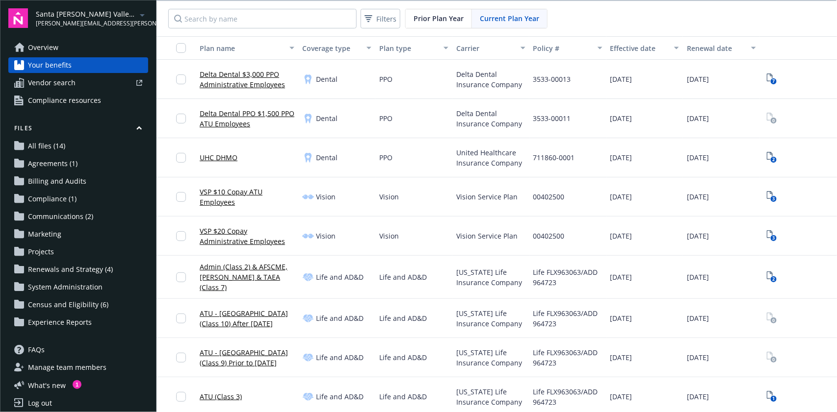
drag, startPoint x: 677, startPoint y: 22, endPoint x: 562, endPoint y: 39, distance: 116.0
click at [676, 22] on div "Filters Prior Plan Year Current Plan Year" at bounding box center [496, 18] width 680 height 35
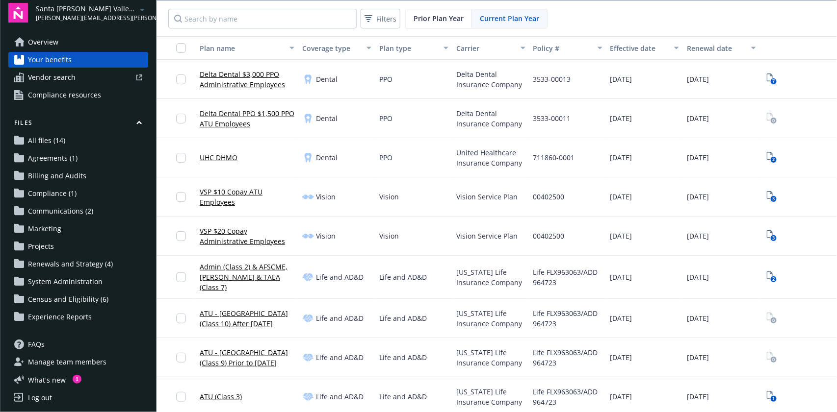
scroll to position [7, 0]
